Goal: Task Accomplishment & Management: Complete application form

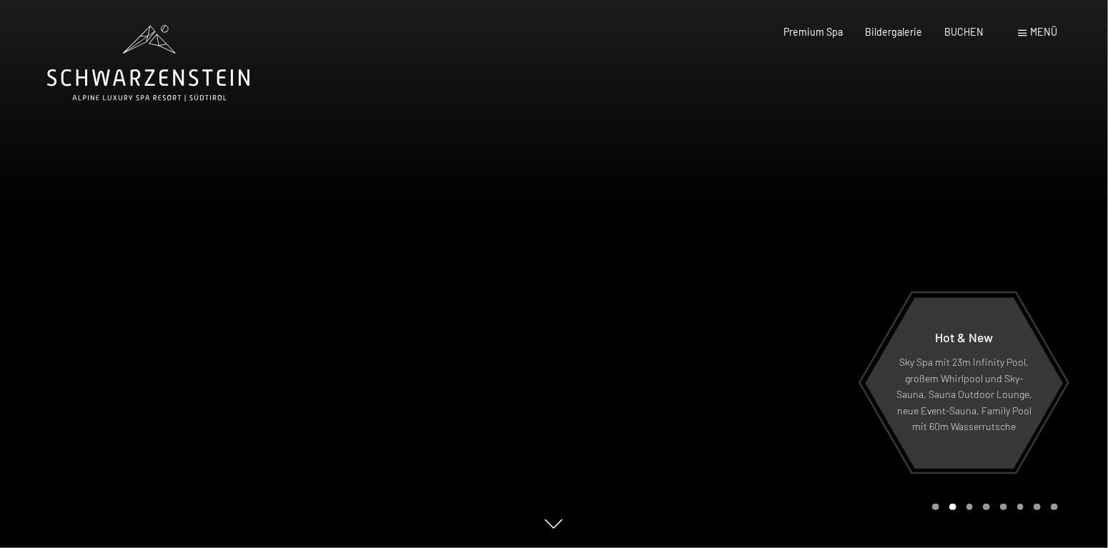
click at [1020, 34] on span at bounding box center [1023, 33] width 9 height 6
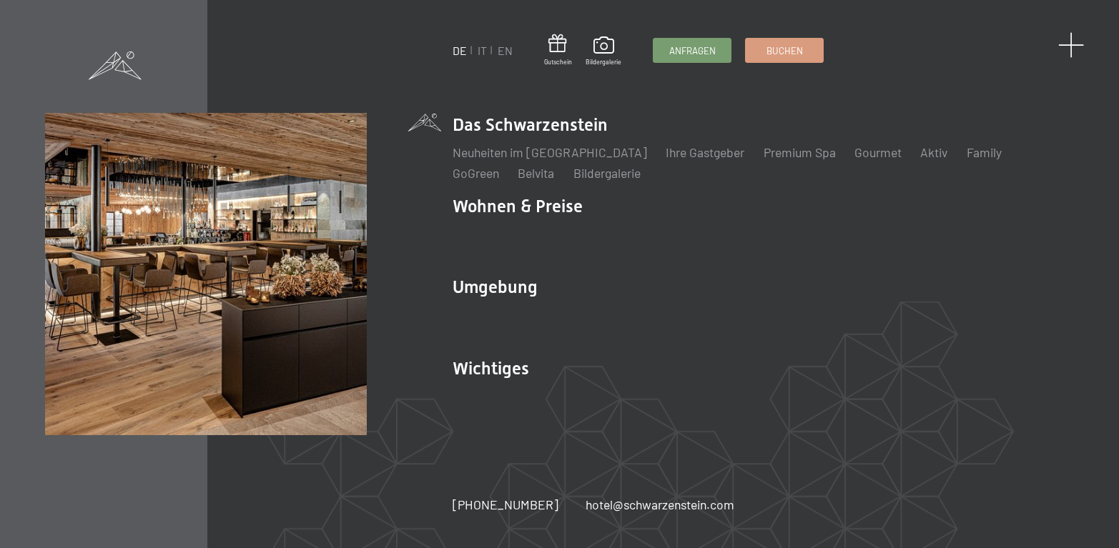
click at [1073, 41] on span at bounding box center [1071, 45] width 26 height 26
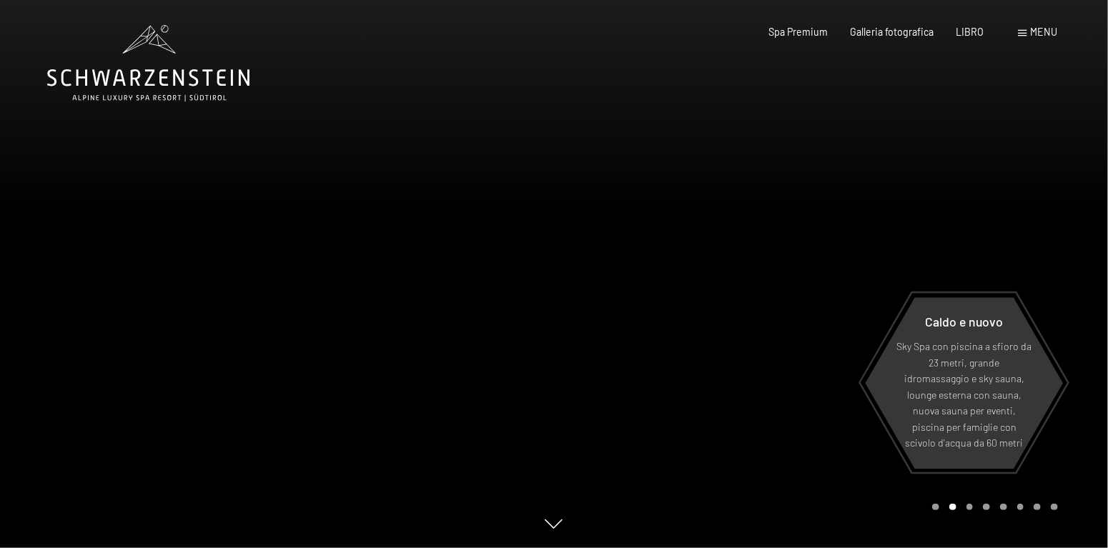
click at [1046, 31] on font "menu" at bounding box center [1044, 32] width 27 height 12
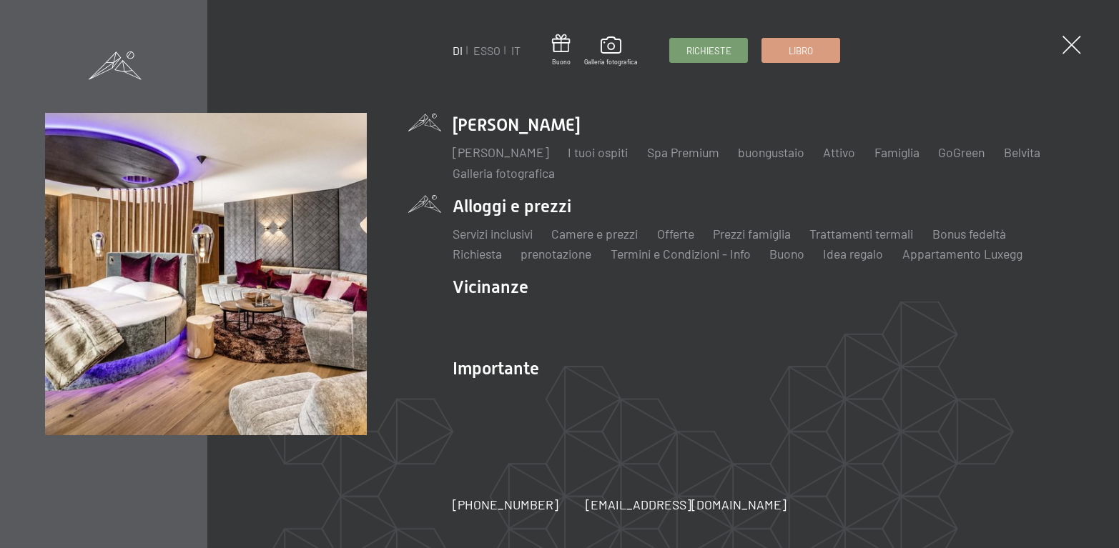
click at [481, 205] on li "Alloggi e prezzi Servizi inclusivi Camere e prezzi lista Offerte lista Prezzi f…" at bounding box center [764, 228] width 622 height 69
click at [481, 209] on li "Alloggi e prezzi Servizi inclusivi Camere e prezzi lista Offerte lista Prezzi f…" at bounding box center [764, 228] width 622 height 69
click at [531, 209] on li "Alloggi e prezzi Servizi inclusivi Camere e prezzi lista Offerte lista Prezzi f…" at bounding box center [764, 228] width 622 height 69
click at [603, 235] on font "Camere e prezzi" at bounding box center [594, 234] width 87 height 16
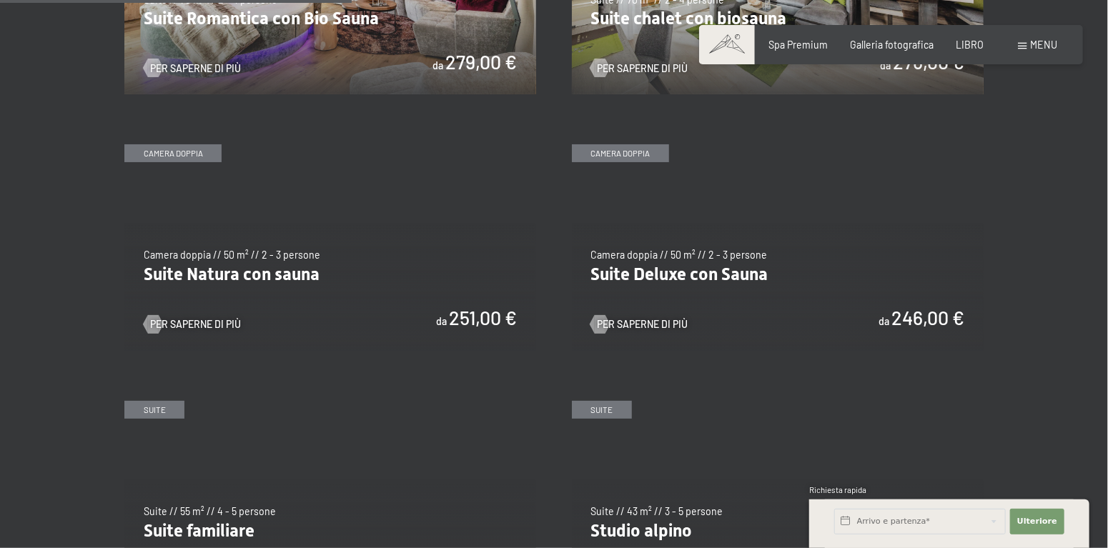
scroll to position [1287, 0]
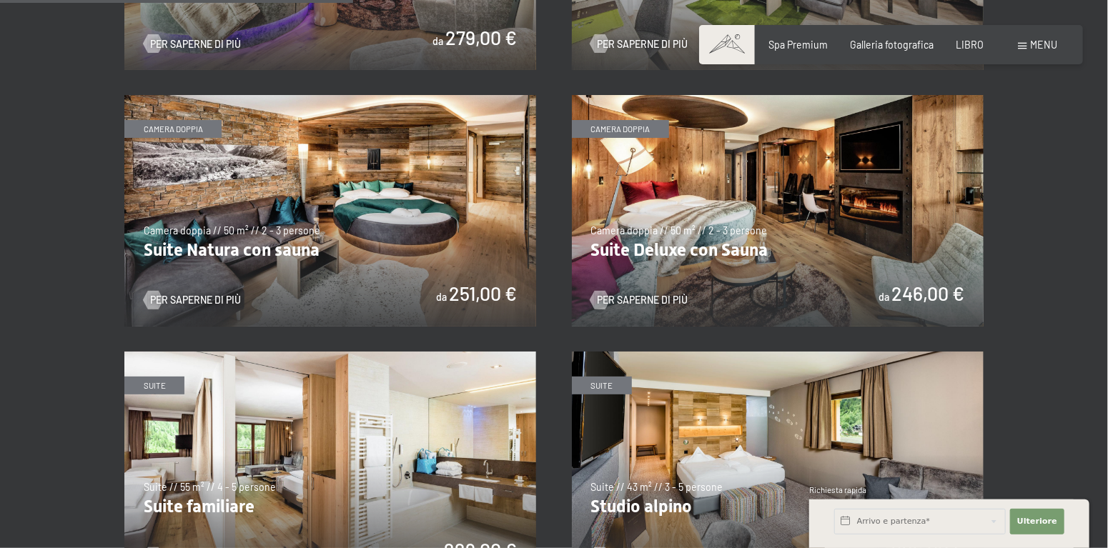
click at [366, 227] on img at bounding box center [330, 211] width 412 height 232
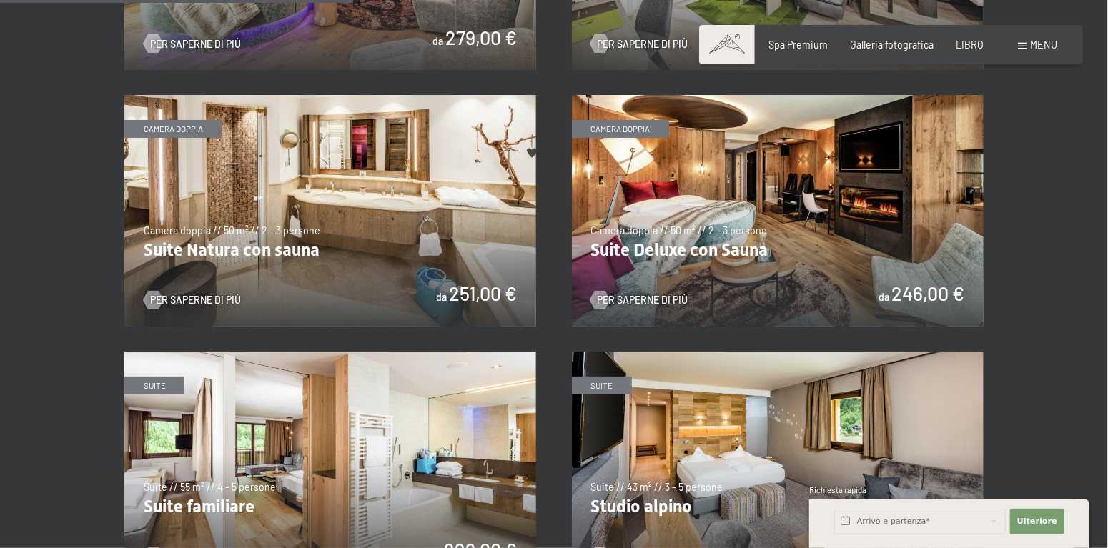
click at [492, 227] on img at bounding box center [330, 211] width 412 height 232
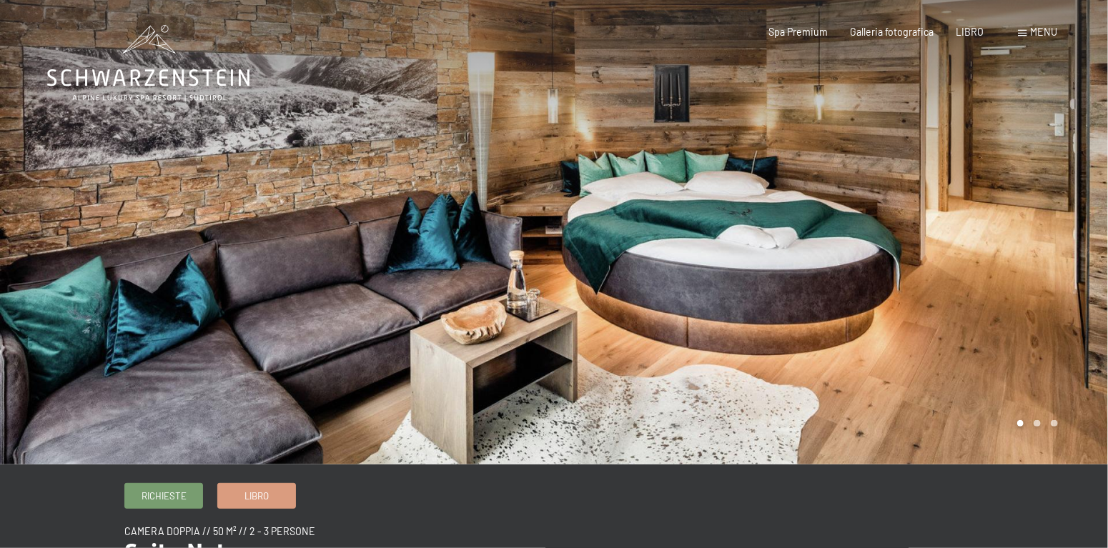
click at [1023, 379] on div at bounding box center [831, 232] width 554 height 465
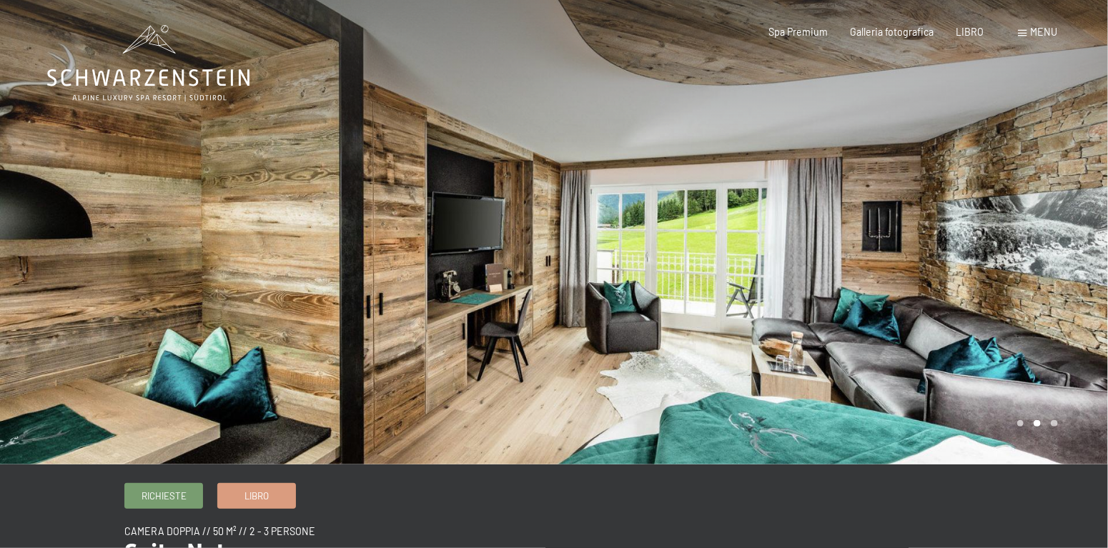
click at [975, 382] on div at bounding box center [831, 232] width 554 height 465
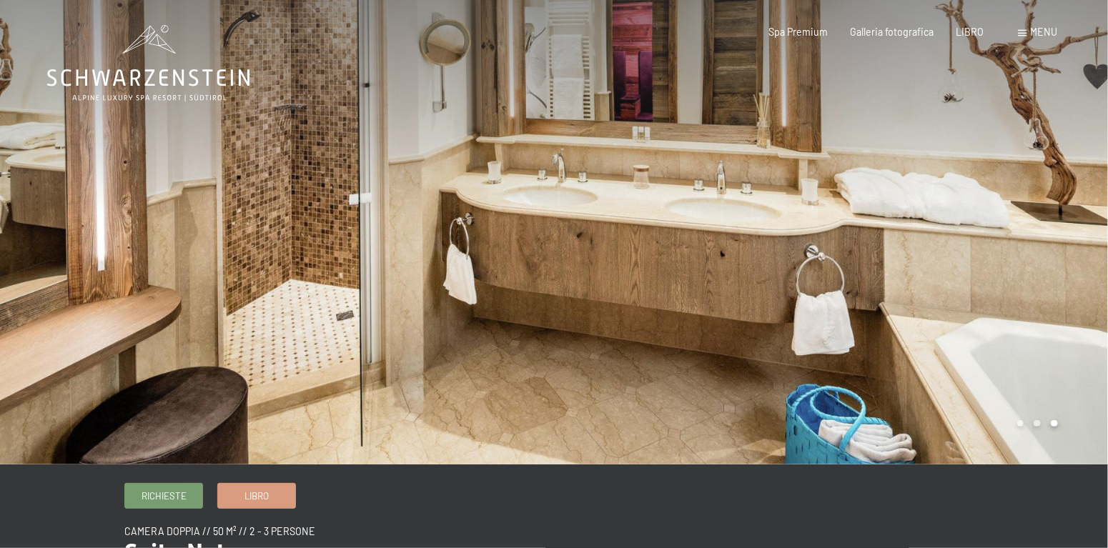
click at [975, 382] on div at bounding box center [831, 232] width 554 height 465
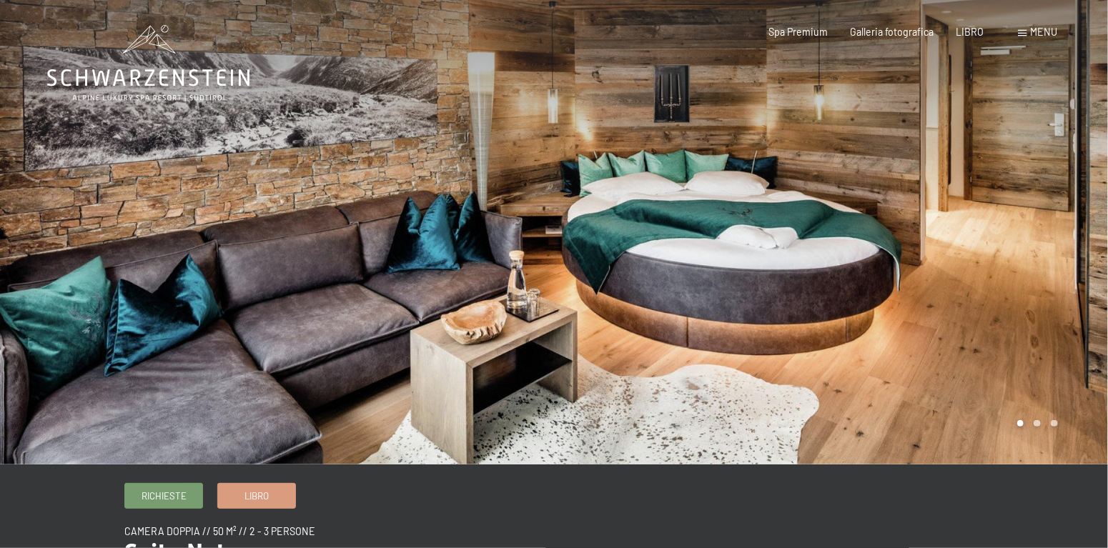
click at [975, 382] on div at bounding box center [831, 232] width 554 height 465
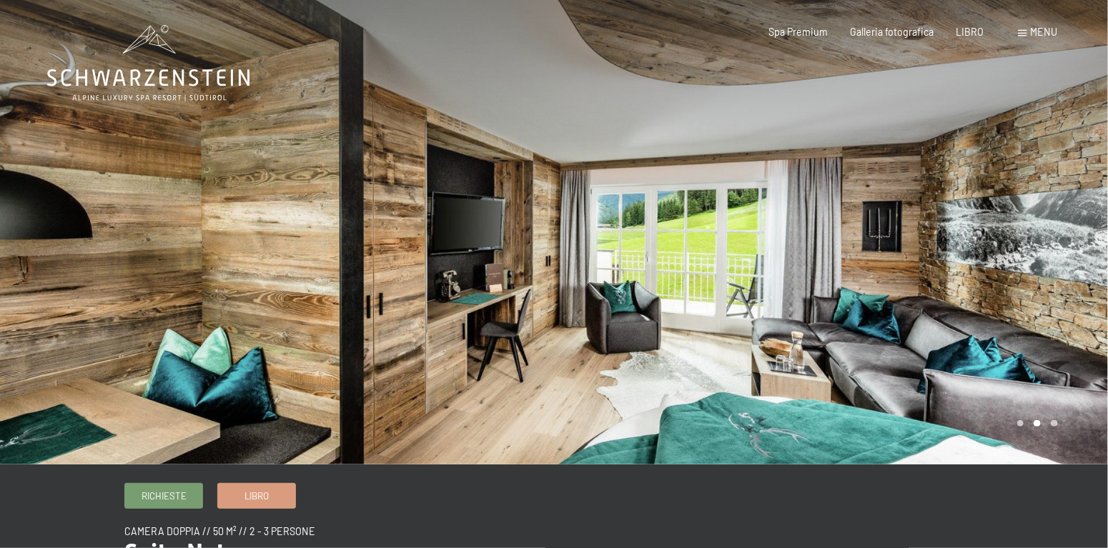
click at [652, 345] on div at bounding box center [831, 232] width 554 height 465
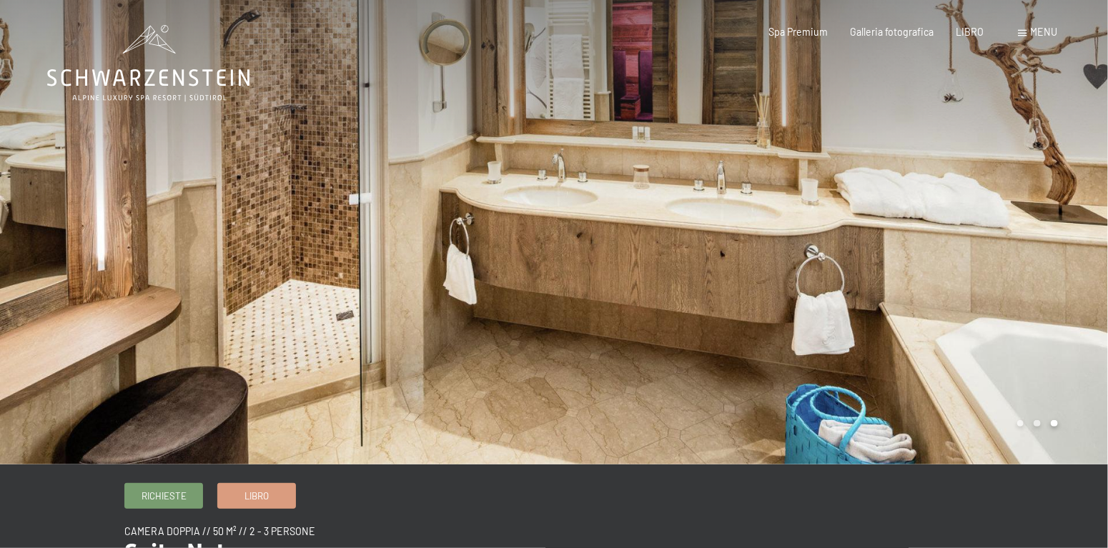
click at [652, 345] on div at bounding box center [831, 232] width 554 height 465
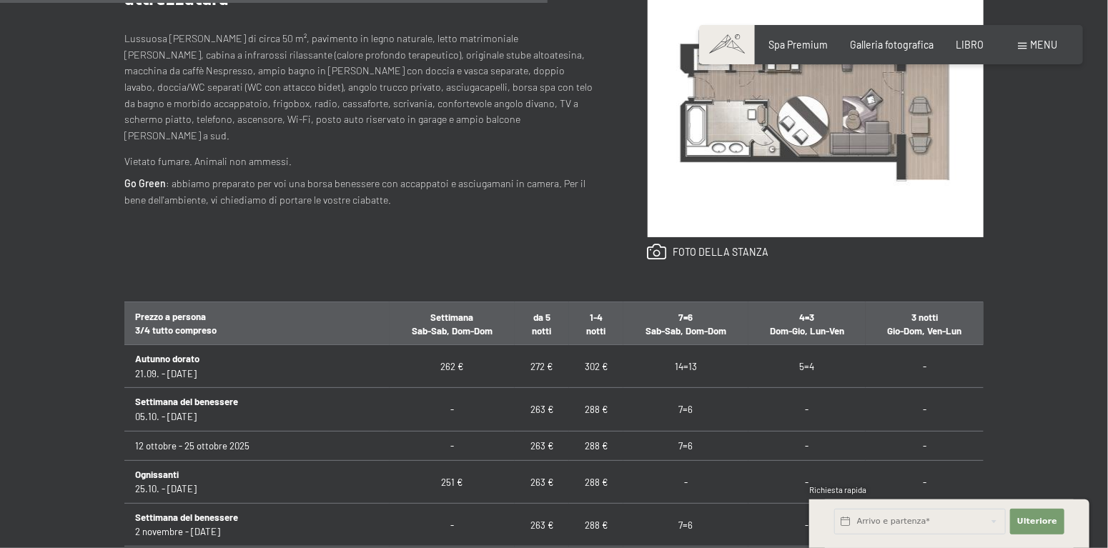
scroll to position [1001, 0]
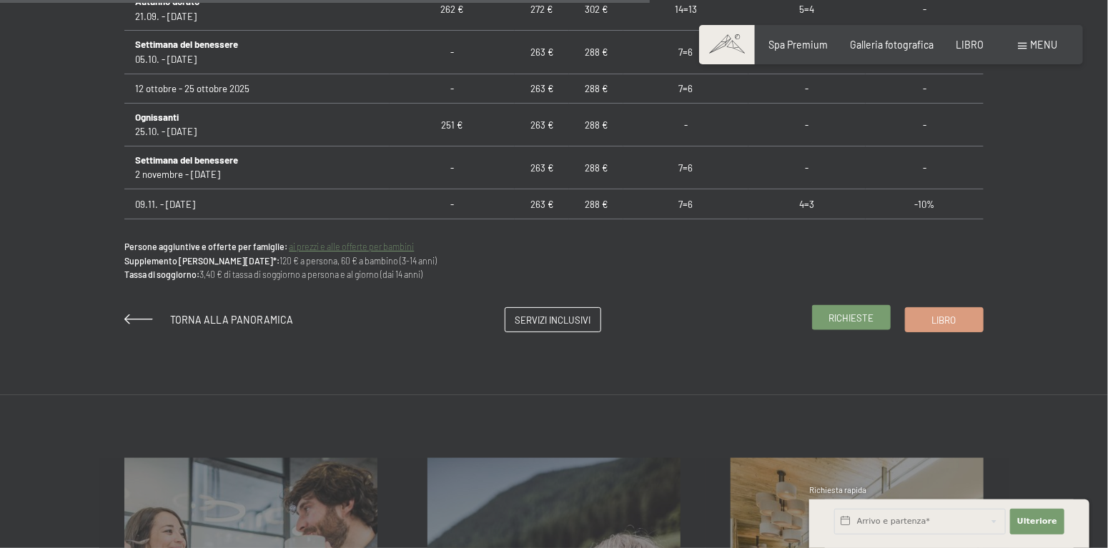
click at [837, 317] on font "Richieste" at bounding box center [851, 317] width 45 height 11
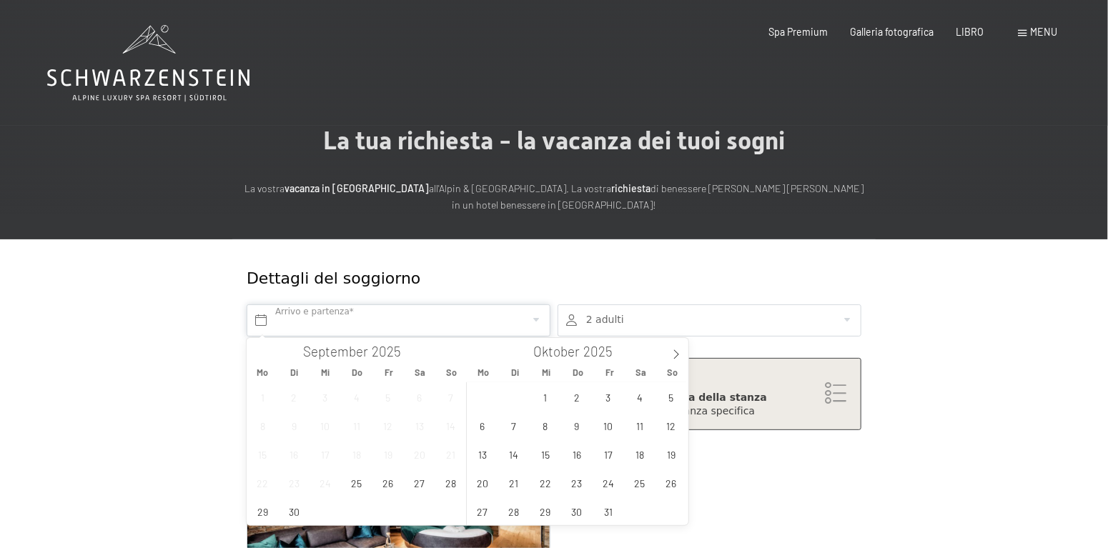
click at [356, 324] on input "text" at bounding box center [399, 321] width 304 height 32
click at [612, 398] on span "3" at bounding box center [608, 397] width 28 height 28
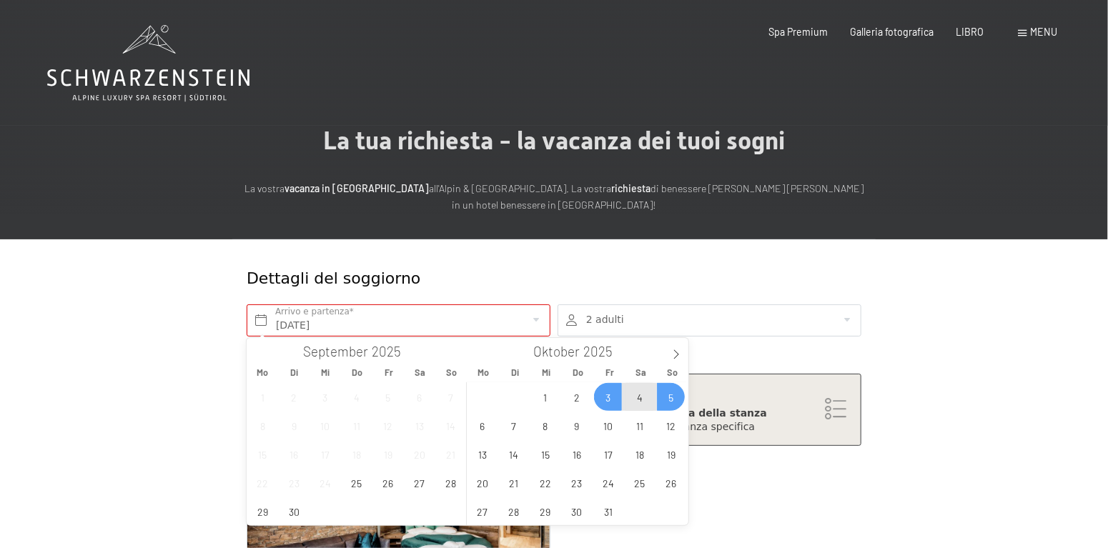
click at [665, 390] on span "5" at bounding box center [671, 397] width 28 height 28
type input "[DATE] - So. [DATE]"
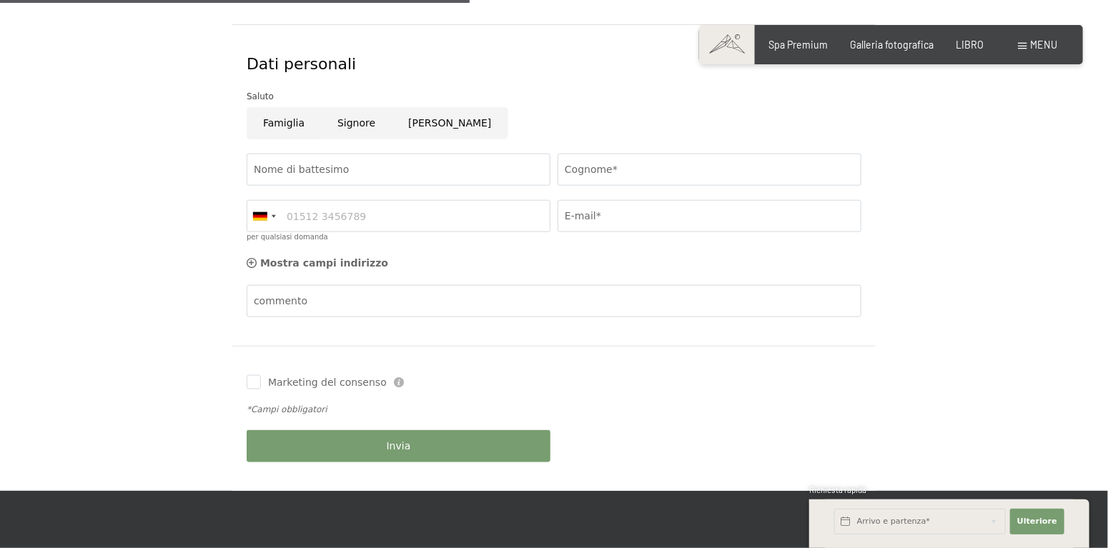
scroll to position [572, 0]
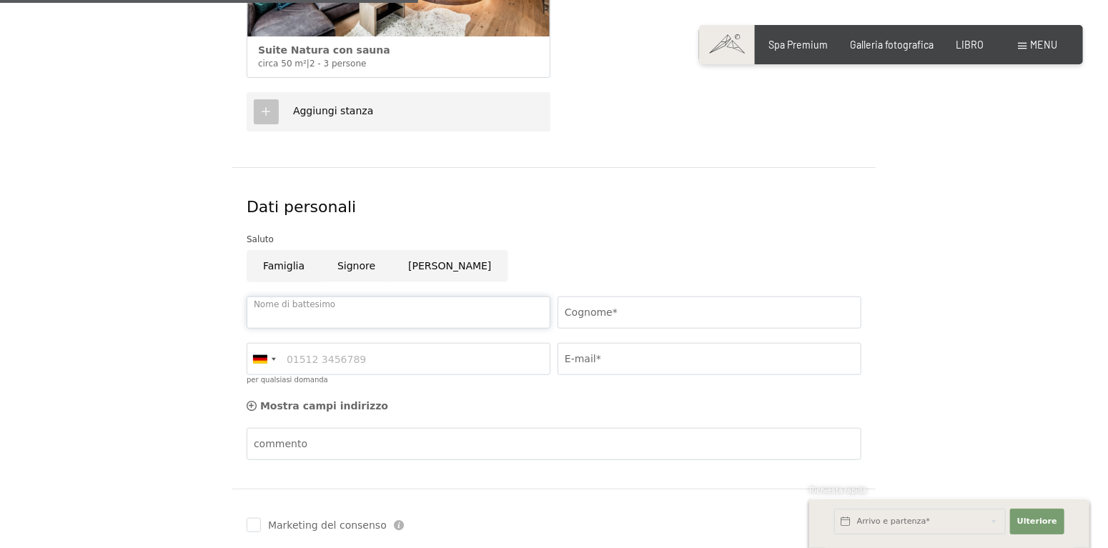
click at [312, 318] on input "Nome di battesimo" at bounding box center [399, 313] width 304 height 32
type input "[PERSON_NAME]"
type input "RADAELLI"
type input "3474561091"
type input "[EMAIL_ADDRESS][DOMAIN_NAME]"
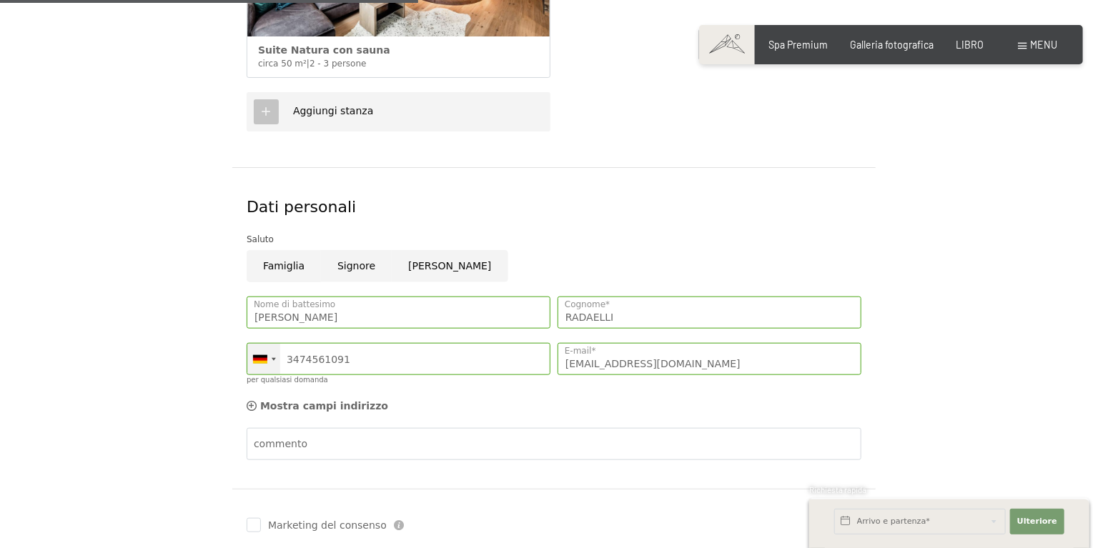
click at [267, 353] on div at bounding box center [263, 359] width 33 height 31
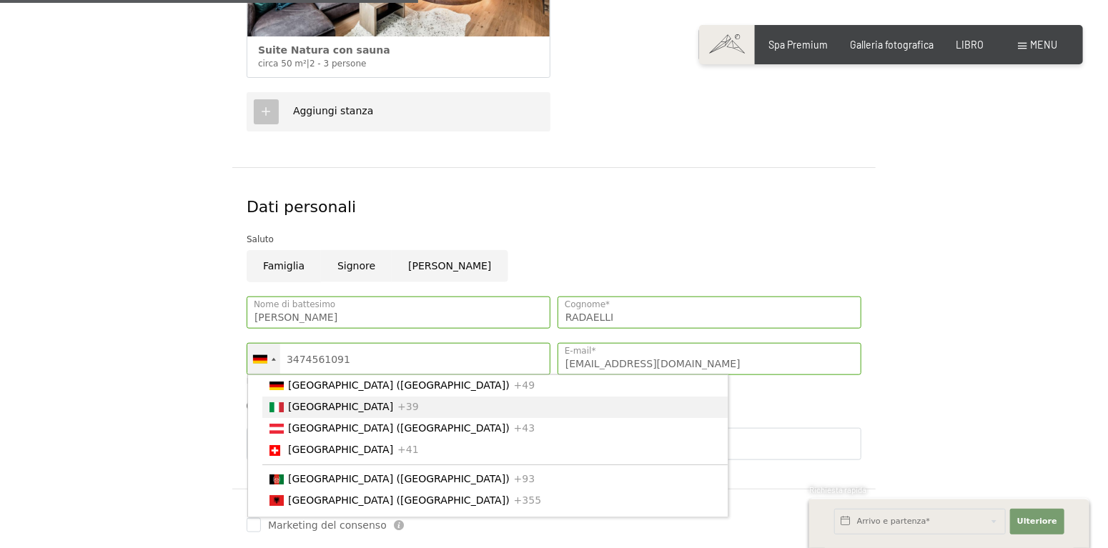
click at [305, 407] on font "[GEOGRAPHIC_DATA]" at bounding box center [340, 407] width 105 height 11
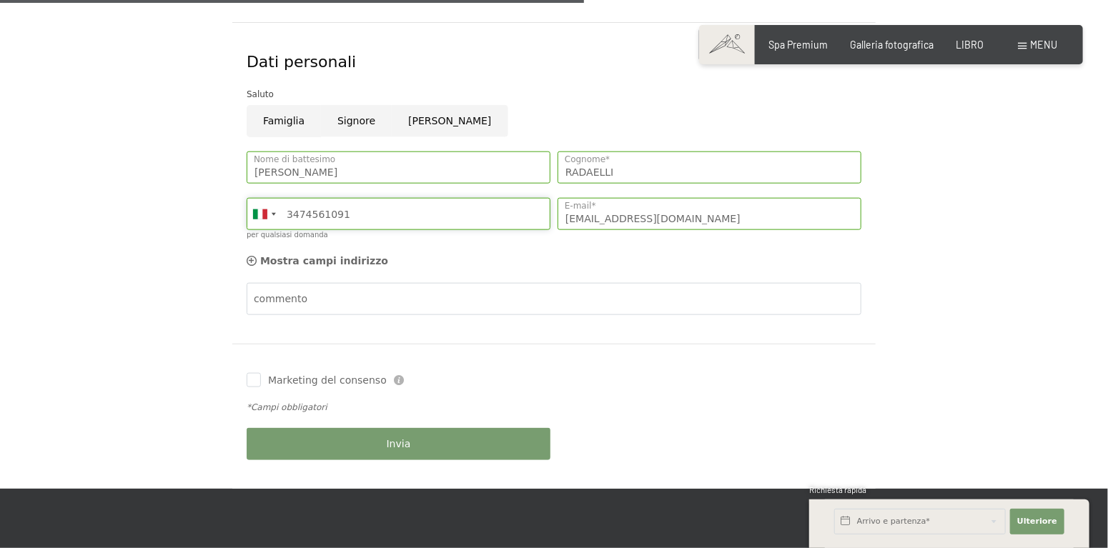
scroll to position [858, 0]
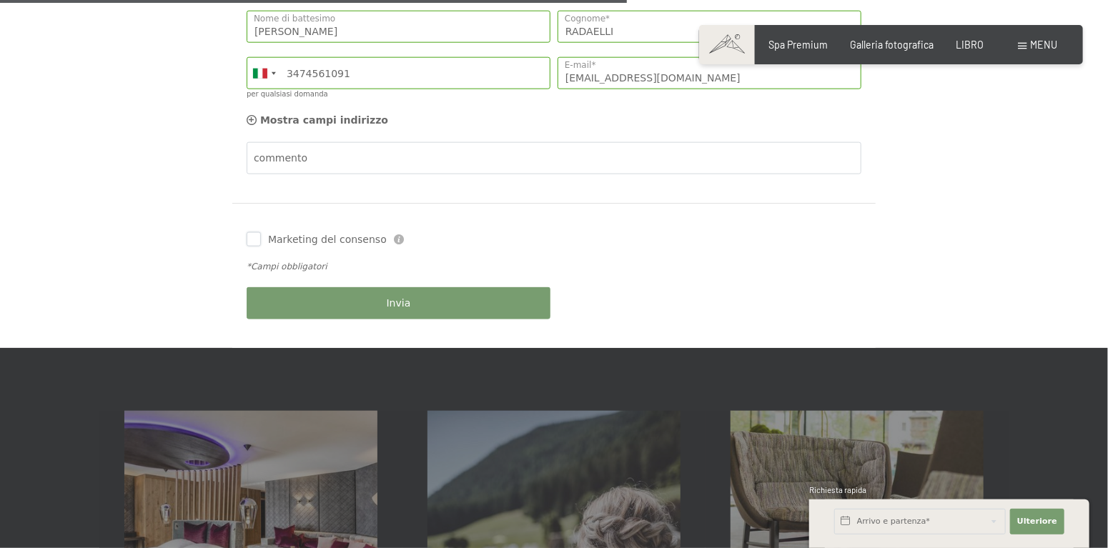
click at [250, 233] on input "Marketing del consenso" at bounding box center [254, 239] width 14 height 14
checkbox input "true"
click at [399, 305] on font "Invia" at bounding box center [399, 302] width 24 height 11
